Goal: Communication & Community: Share content

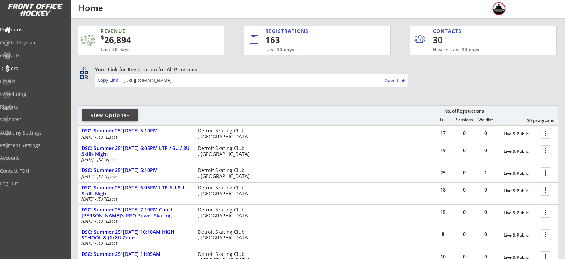
click at [22, 68] on div "Orders" at bounding box center [33, 68] width 63 height 5
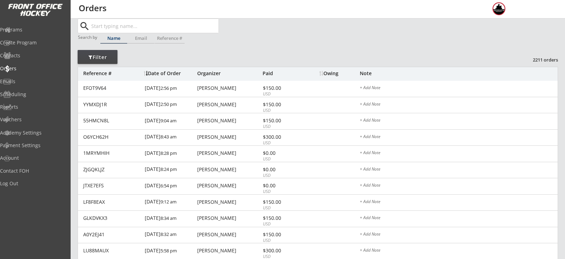
scroll to position [21, 0]
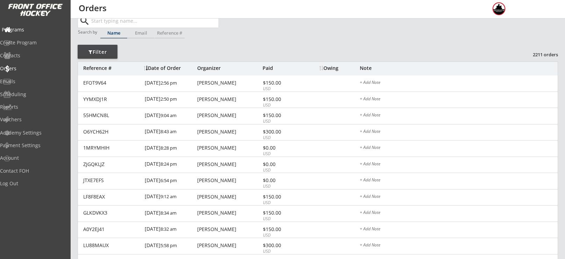
click at [35, 28] on div "Programs" at bounding box center [33, 29] width 63 height 5
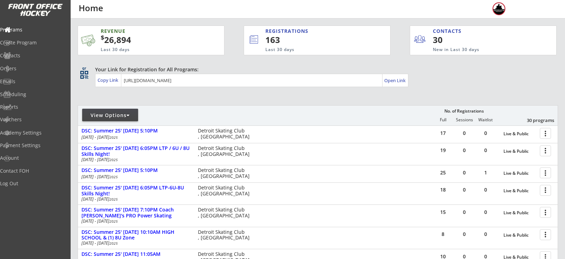
click at [116, 115] on div "View Options" at bounding box center [110, 115] width 56 height 7
select select ""Upcoming Programs""
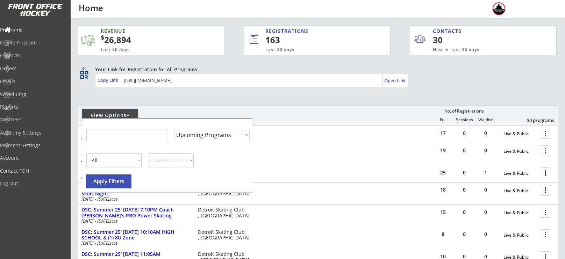
select select ""Upcoming Programs""
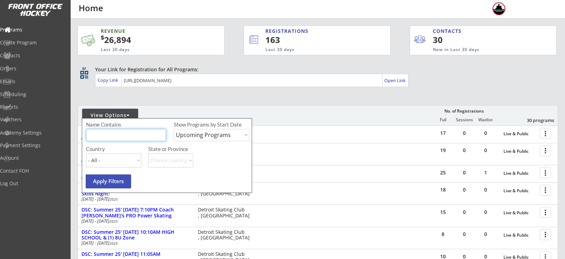
click at [127, 139] on input "input" at bounding box center [126, 135] width 80 height 12
type input "camp"
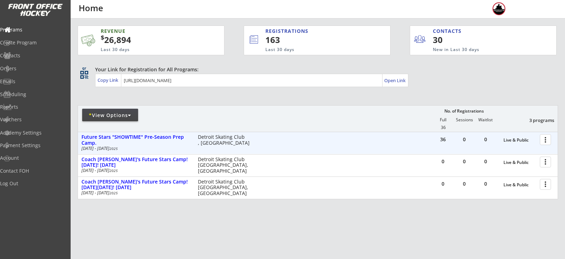
click at [543, 135] on div at bounding box center [547, 139] width 12 height 12
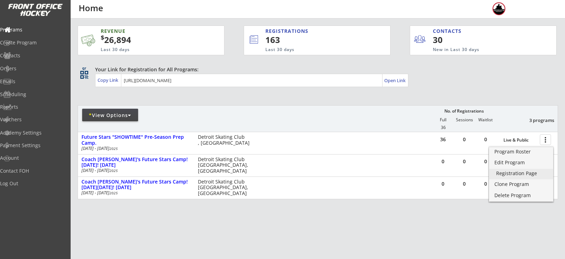
click at [517, 178] on link "Registration Page" at bounding box center [521, 174] width 64 height 10
click at [23, 79] on div "Emails" at bounding box center [33, 81] width 63 height 5
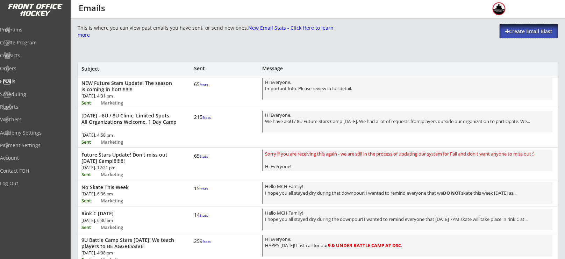
click at [538, 35] on div "Create Email Blast" at bounding box center [529, 31] width 58 height 7
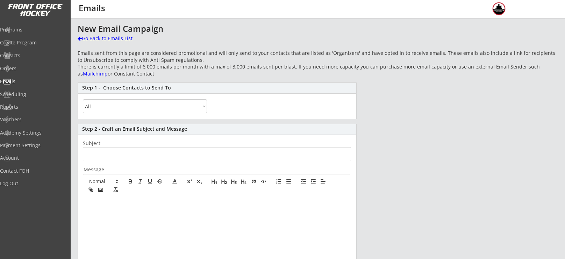
click at [176, 109] on select "All By Specific Programs Within Birth Year Range" at bounding box center [145, 106] width 124 height 14
select select ""By Specific Programs""
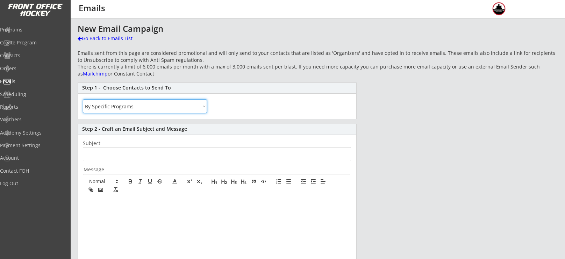
click at [83, 99] on select "All By Specific Programs Within Birth Year Range" at bounding box center [145, 106] width 124 height 14
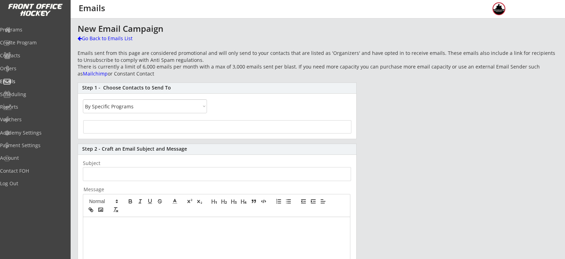
click at [147, 127] on div at bounding box center [217, 126] width 268 height 13
select select
click at [153, 126] on input "search" at bounding box center [217, 126] width 264 height 7
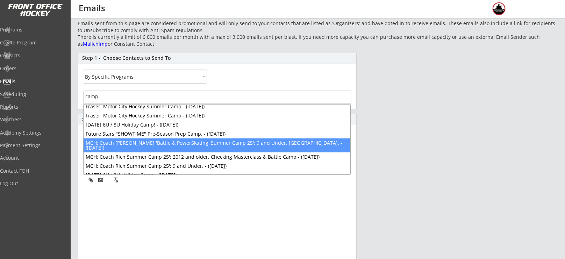
scroll to position [33, 0]
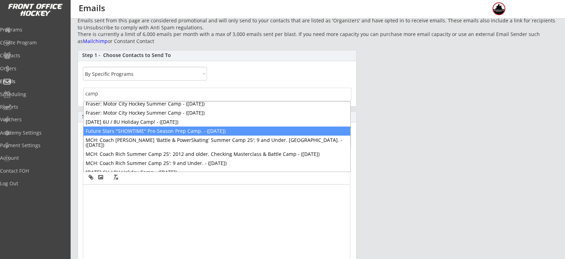
type input "camp"
select select "1348695171700984260__LOOKUP__1752882707066x750069154074067000"
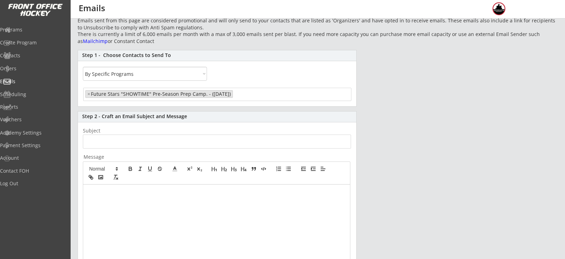
scroll to position [956, 0]
click at [161, 208] on div at bounding box center [216, 250] width 267 height 131
click at [180, 144] on input "input" at bounding box center [217, 142] width 268 height 14
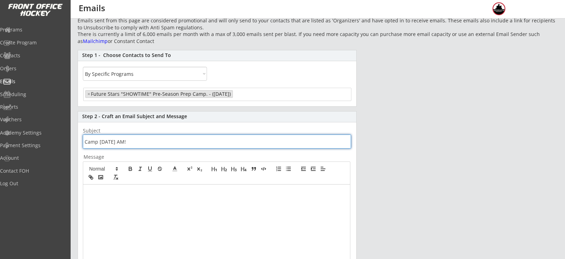
type input "Camp [DATE] AM!"
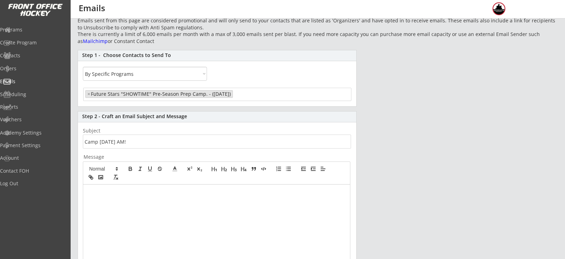
click at [163, 202] on div at bounding box center [216, 250] width 267 height 131
click at [289, 170] on icon "button" at bounding box center [288, 169] width 6 height 6
drag, startPoint x: 200, startPoint y: 218, endPoint x: 147, endPoint y: 222, distance: 53.3
click at [147, 222] on div "Hi Everyone, PUMPED for [DATE] camp! Drop off is at 9:15AM. Additional informat…" at bounding box center [216, 250] width 267 height 131
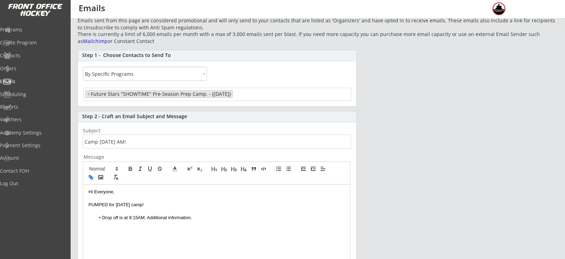
click at [89, 177] on icon "button" at bounding box center [91, 177] width 6 height 6
paste input "[URL][DOMAIN_NAME]"
type input "[URL][DOMAIN_NAME]"
click at [203, 215] on li "Drop off is at 9:15AM. Additional information." at bounding box center [220, 218] width 250 height 6
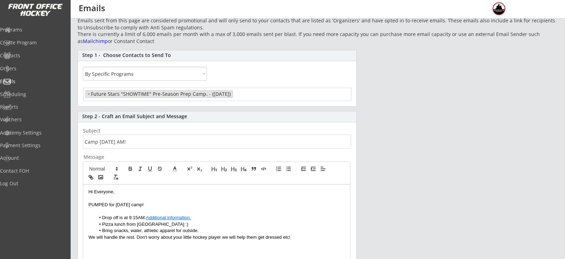
click at [212, 229] on li "Bring snacks, water, athletic apparel for outside." at bounding box center [220, 231] width 250 height 6
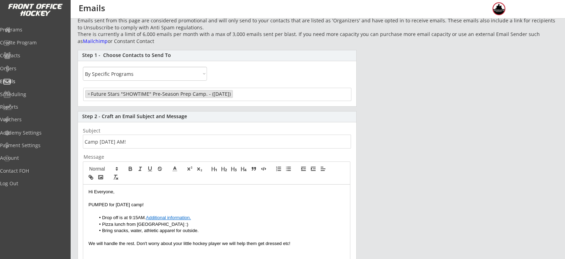
click at [134, 244] on p "We will handle the rest. Don't worry about your little hockey player we will he…" at bounding box center [216, 244] width 256 height 6
click at [220, 242] on p "We will handle the rest! Don't worry about your little hockey player we will he…" at bounding box center [216, 244] width 256 height 6
click at [315, 242] on p "We will handle the rest! Don't worry about your little hockey player, we will h…" at bounding box center [216, 244] width 256 height 6
click at [172, 251] on p "We will handle the rest! Don't worry about your little hockey player, we will h…" at bounding box center [216, 247] width 256 height 13
click at [237, 248] on p "We will handle the rest! Don't worry about your little hockey player, we will h…" at bounding box center [216, 247] width 256 height 13
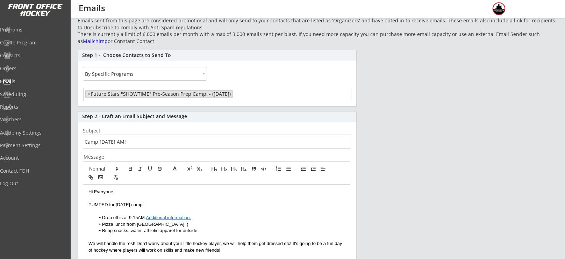
click at [226, 229] on li "Bring snacks, water, athletic apparel for outside." at bounding box center [220, 231] width 250 height 6
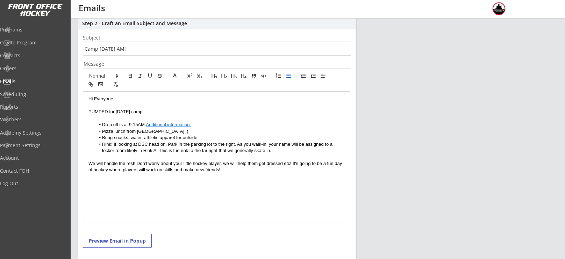
scroll to position [132, 0]
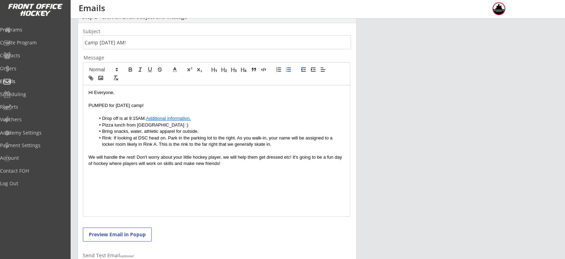
click at [260, 168] on div "Hi Everyone, PUMPED for [DATE] camp! Drop off is at 9:15AM. Additional informat…" at bounding box center [216, 150] width 267 height 131
click at [282, 146] on li "Rink: If looking at DSC head on. Park in the parking lot to the right. As you w…" at bounding box center [220, 141] width 250 height 13
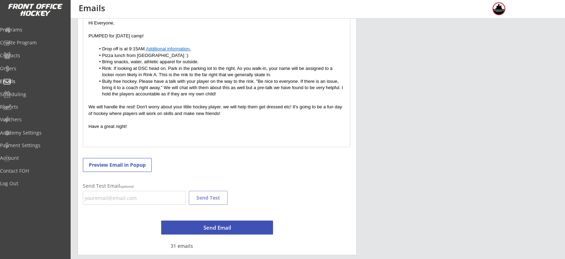
scroll to position [201, 0]
click at [152, 124] on p "Have a great night!" at bounding box center [216, 127] width 256 height 6
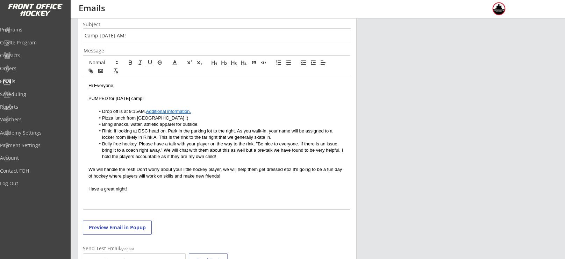
scroll to position [202, 0]
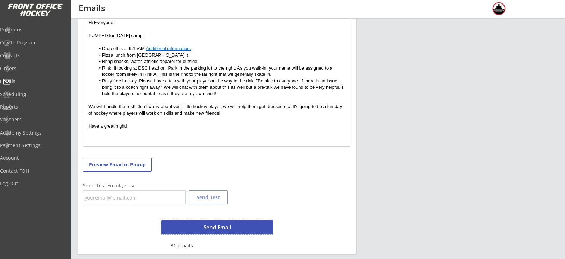
click at [226, 227] on button "Send Email" at bounding box center [217, 227] width 112 height 14
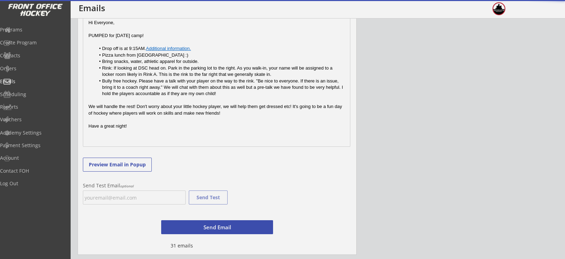
scroll to position [488, 0]
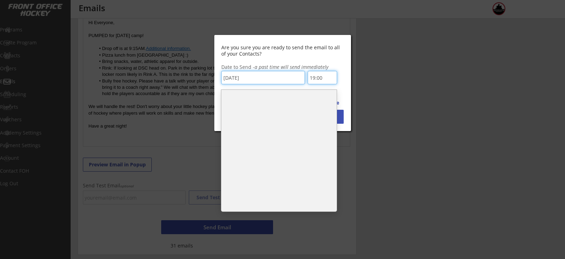
click at [319, 78] on input "19:00" at bounding box center [322, 77] width 29 height 13
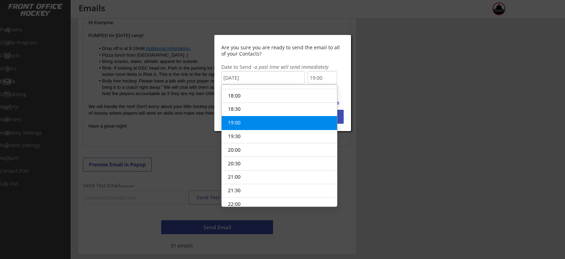
click at [319, 78] on input "19:00" at bounding box center [322, 77] width 29 height 13
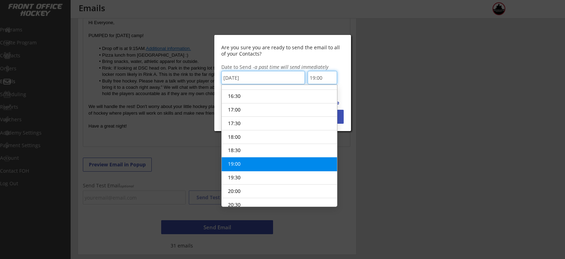
scroll to position [446, 0]
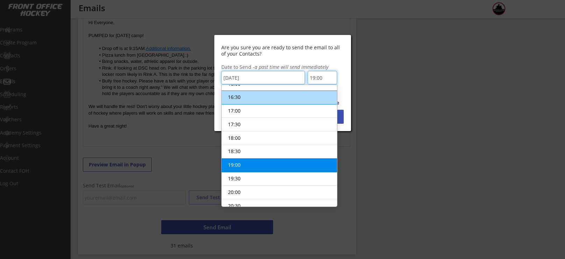
click at [271, 98] on li "16:30" at bounding box center [279, 97] width 115 height 14
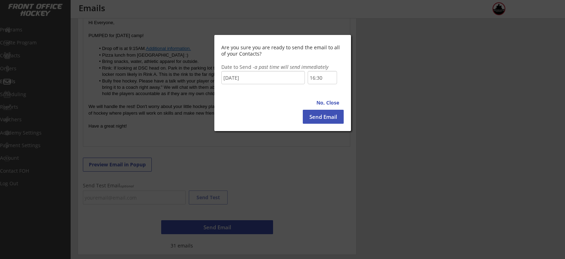
scroll to position [421, 0]
click at [312, 120] on button "Send Email" at bounding box center [323, 117] width 41 height 14
type input "19:00"
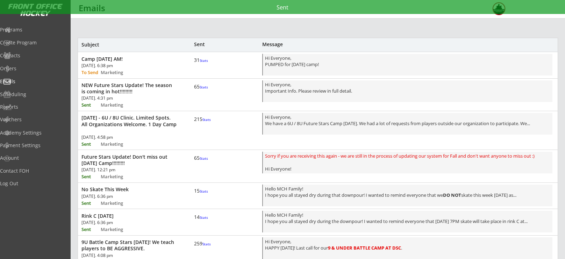
scroll to position [0, 0]
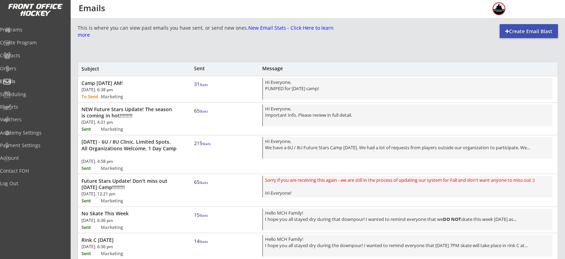
click at [200, 114] on font "Stats" at bounding box center [204, 111] width 8 height 5
